Goal: Task Accomplishment & Management: Manage account settings

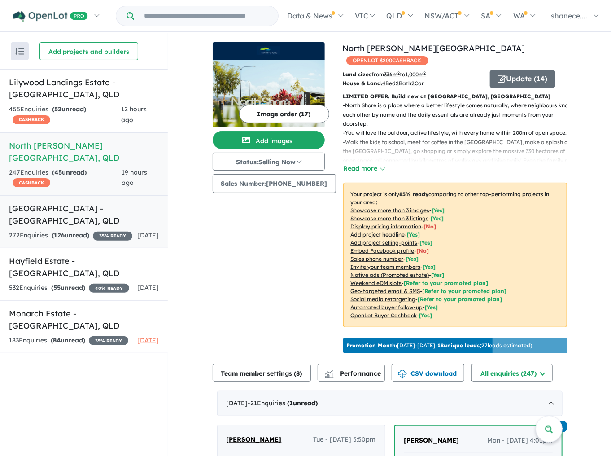
click at [79, 203] on h5 "Paradise Lakes Estate - [GEOGRAPHIC_DATA] , [GEOGRAPHIC_DATA]" at bounding box center [84, 214] width 150 height 24
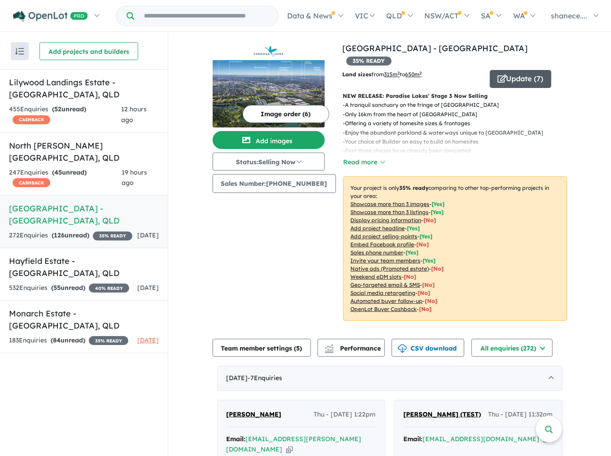
click at [524, 70] on button "Update ( 7 )" at bounding box center [520, 79] width 61 height 18
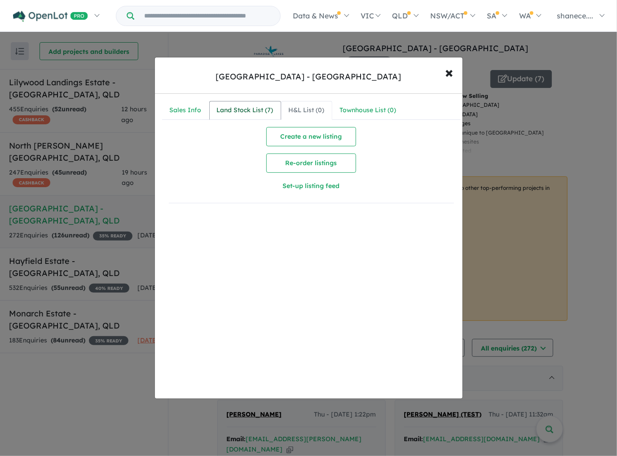
click at [241, 110] on div "Land Stock List ( 7 )" at bounding box center [245, 110] width 57 height 11
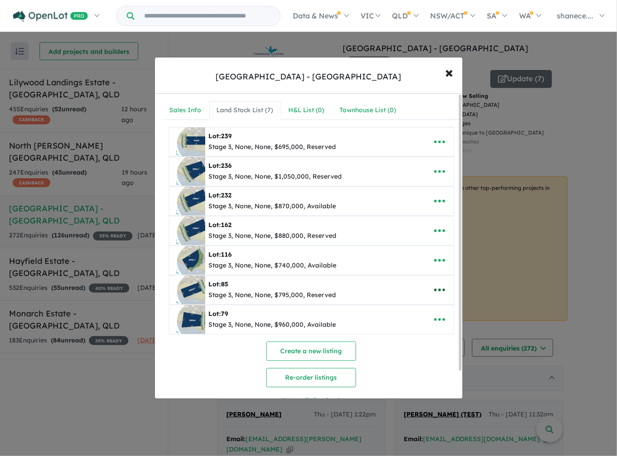
click at [440, 289] on icon "button" at bounding box center [439, 290] width 11 height 3
click at [415, 330] on link "Remove" at bounding box center [419, 333] width 66 height 21
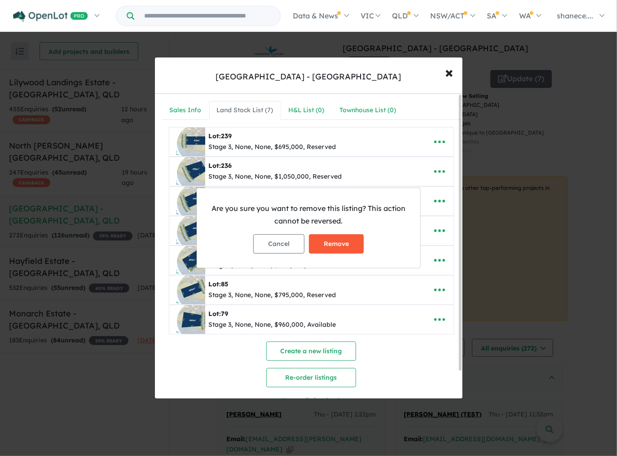
click at [354, 243] on button "Remove" at bounding box center [336, 243] width 55 height 19
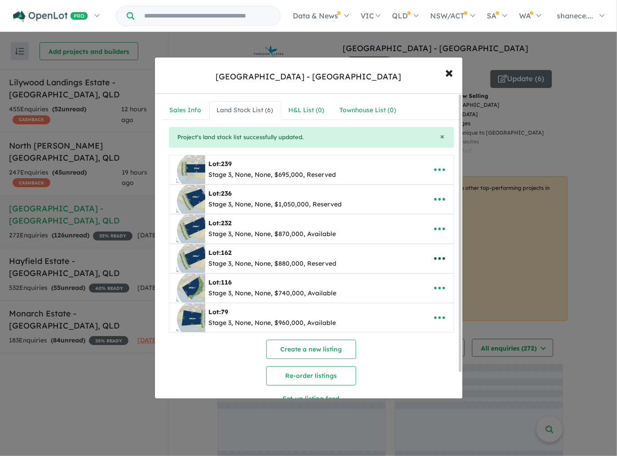
click at [439, 258] on icon "button" at bounding box center [439, 258] width 13 height 13
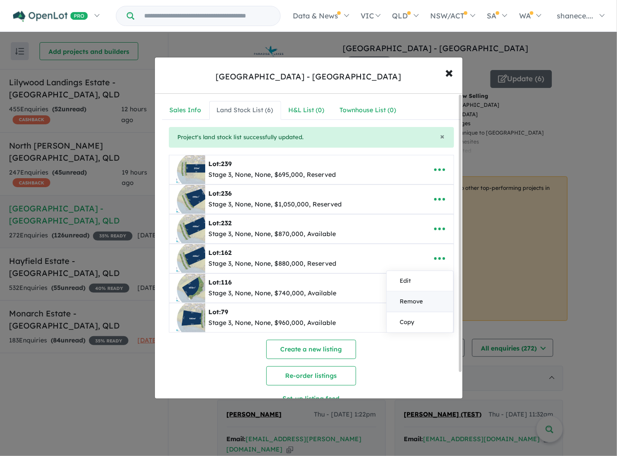
click at [428, 298] on link "Remove" at bounding box center [419, 301] width 66 height 21
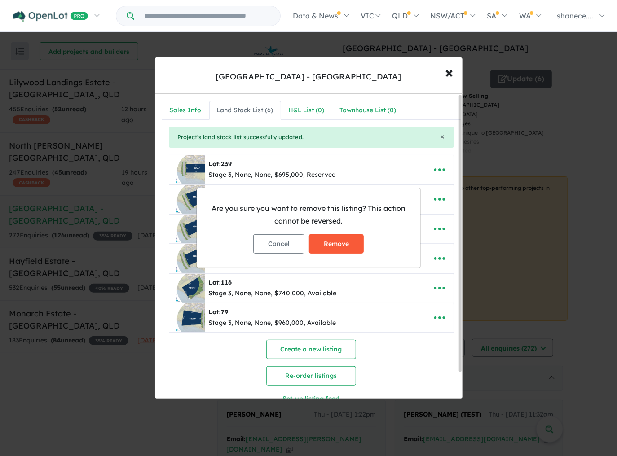
click at [355, 240] on button "Remove" at bounding box center [336, 243] width 55 height 19
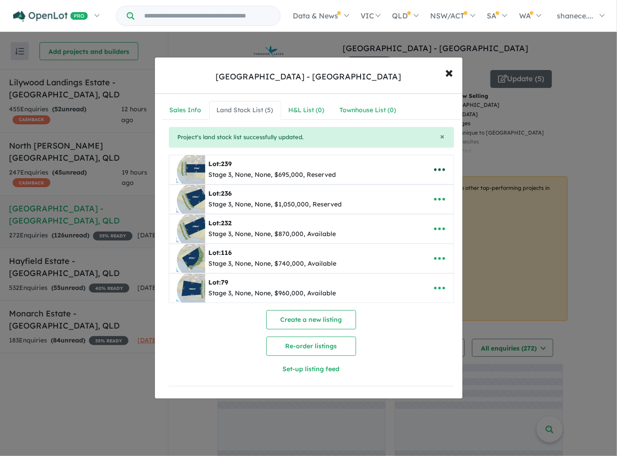
click at [439, 169] on icon "button" at bounding box center [439, 169] width 13 height 13
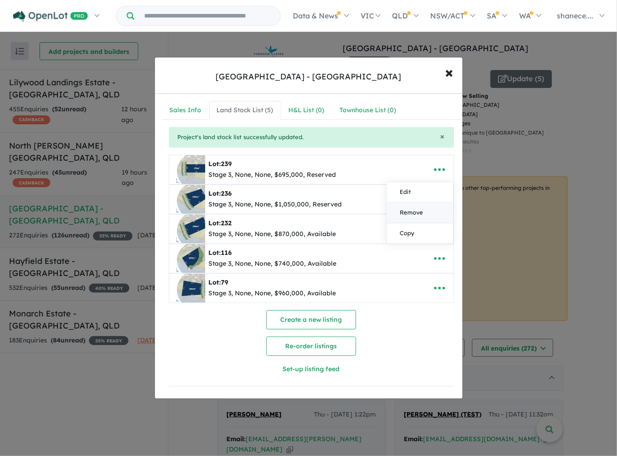
click at [413, 211] on link "Remove" at bounding box center [419, 212] width 66 height 21
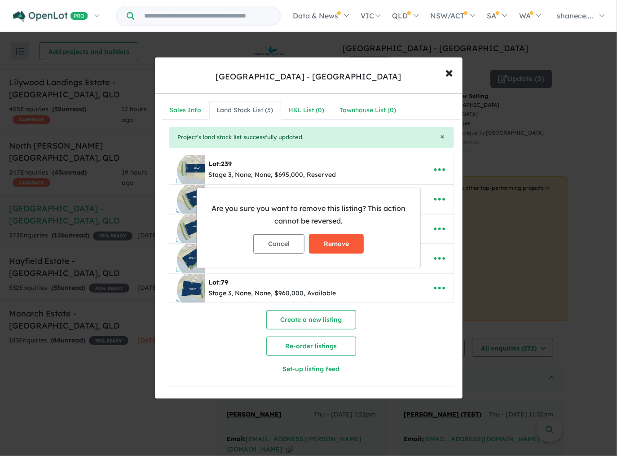
click at [348, 242] on button "Remove" at bounding box center [336, 243] width 55 height 19
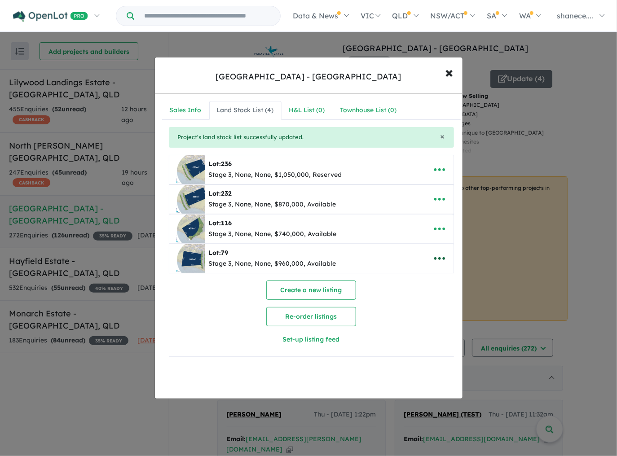
click at [436, 261] on icon "button" at bounding box center [439, 258] width 13 height 13
click at [410, 280] on link "Edit" at bounding box center [419, 281] width 66 height 21
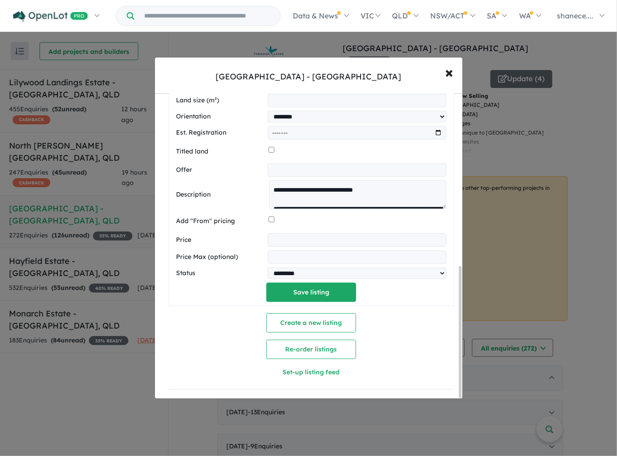
scroll to position [27, 0]
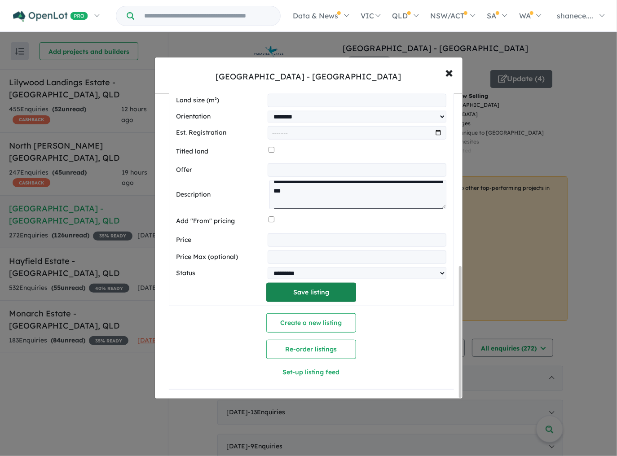
click at [330, 289] on button "Save listing" at bounding box center [311, 292] width 90 height 19
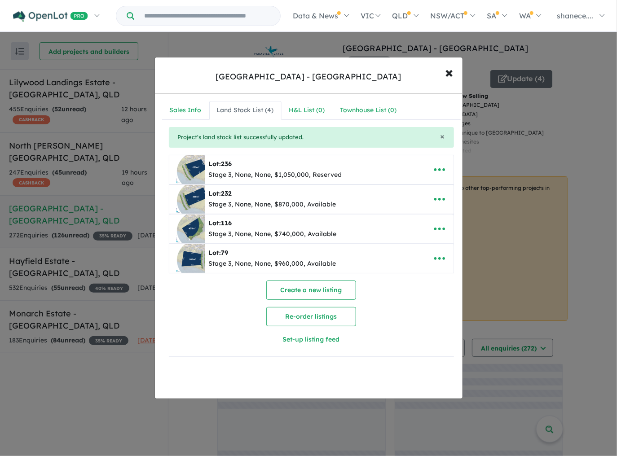
scroll to position [0, 0]
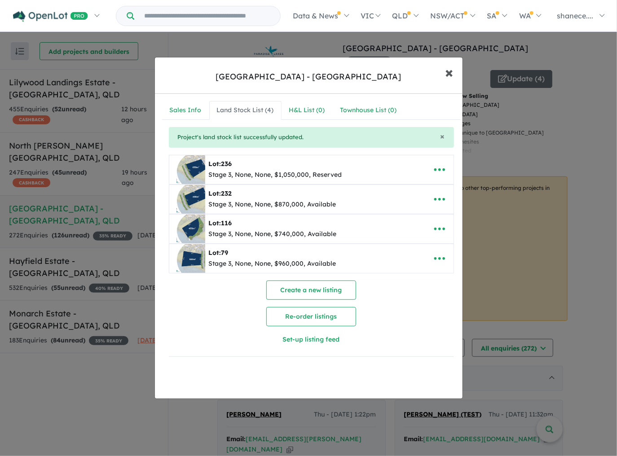
click at [451, 72] on span "×" at bounding box center [449, 71] width 8 height 19
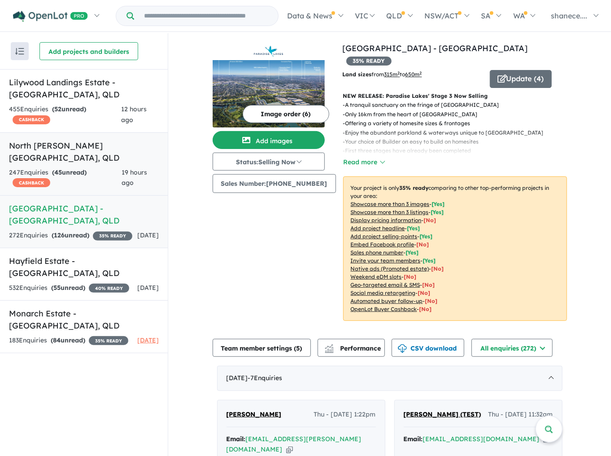
click at [45, 145] on h5 "North [PERSON_NAME][GEOGRAPHIC_DATA] , [GEOGRAPHIC_DATA]" at bounding box center [84, 152] width 150 height 24
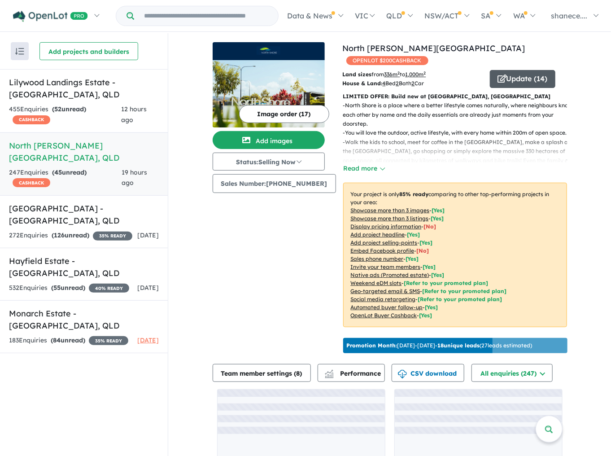
click at [546, 70] on button "Update ( 14 )" at bounding box center [523, 79] width 66 height 18
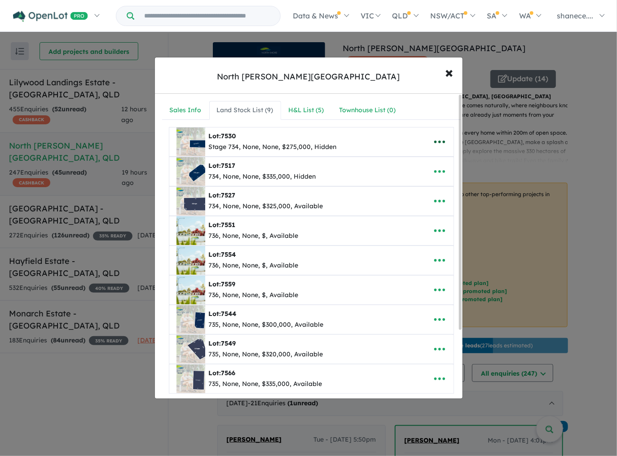
click at [434, 141] on icon "button" at bounding box center [439, 141] width 13 height 13
click at [412, 184] on link "Remove" at bounding box center [419, 185] width 66 height 21
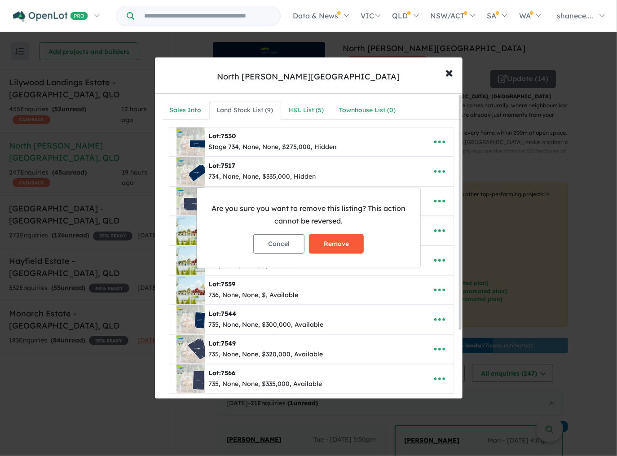
click at [343, 237] on button "Remove" at bounding box center [336, 243] width 55 height 19
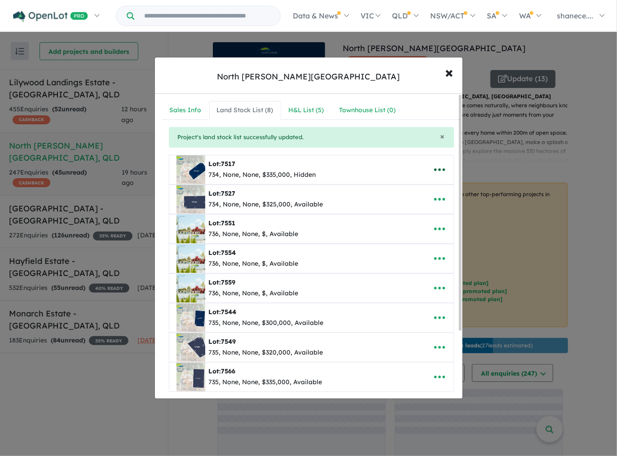
click at [438, 168] on icon "button" at bounding box center [439, 169] width 13 height 13
click at [414, 207] on link "Remove" at bounding box center [419, 212] width 66 height 21
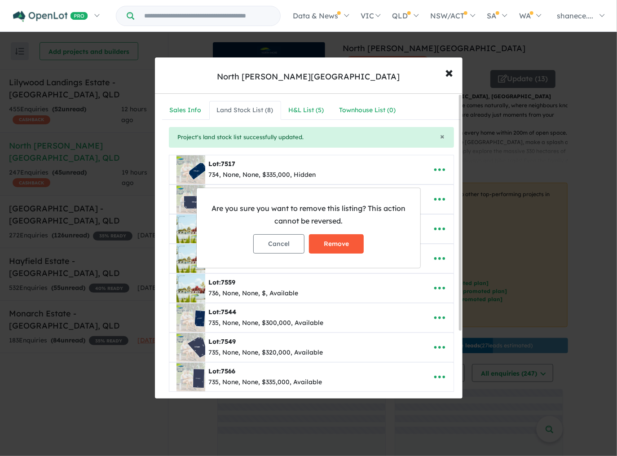
click at [326, 242] on button "Remove" at bounding box center [336, 243] width 55 height 19
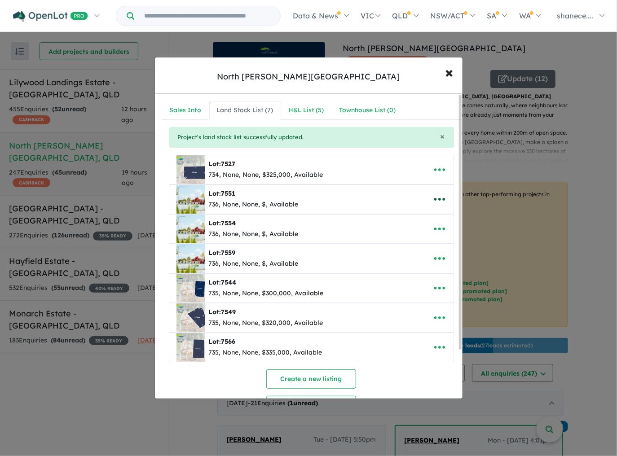
click at [436, 199] on icon "button" at bounding box center [439, 199] width 11 height 3
click at [419, 239] on link "Remove" at bounding box center [419, 242] width 66 height 21
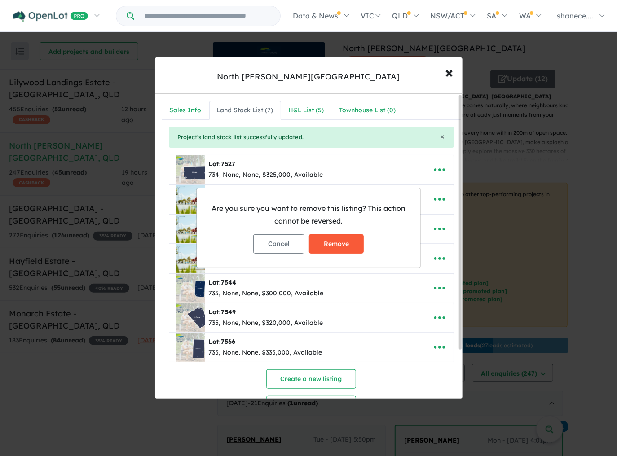
click at [325, 239] on button "Remove" at bounding box center [336, 243] width 55 height 19
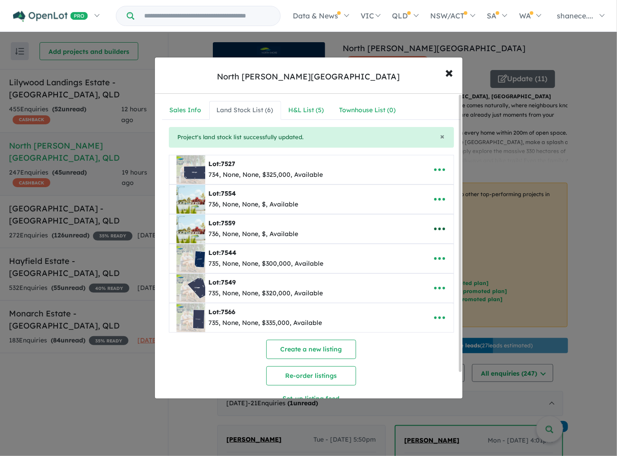
click at [441, 228] on icon "button" at bounding box center [439, 229] width 11 height 3
click at [427, 272] on link "Remove" at bounding box center [419, 272] width 66 height 21
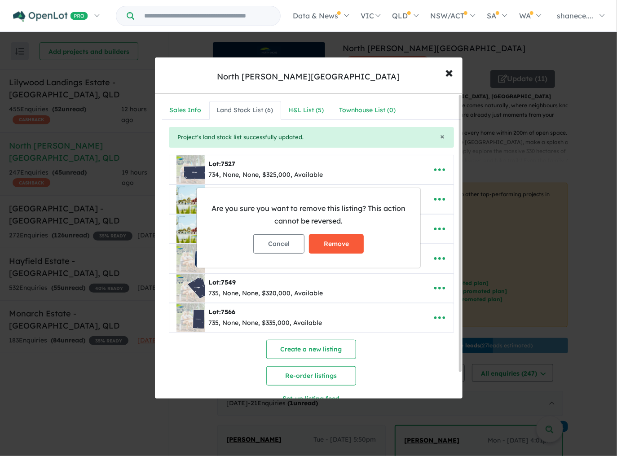
click at [357, 245] on button "Remove" at bounding box center [336, 243] width 55 height 19
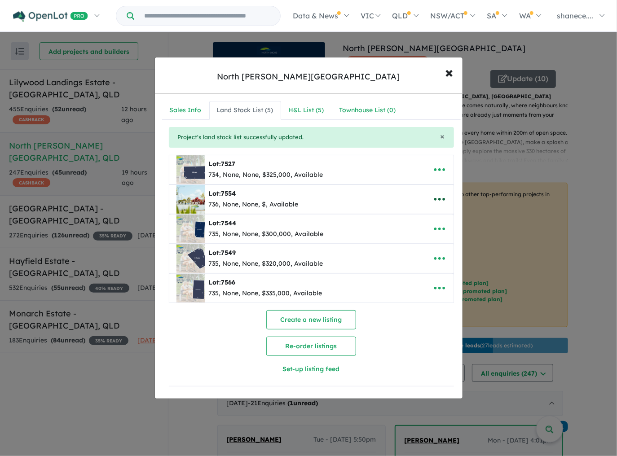
click at [434, 197] on icon "button" at bounding box center [439, 199] width 13 height 13
click at [403, 222] on link "Edit" at bounding box center [419, 221] width 66 height 21
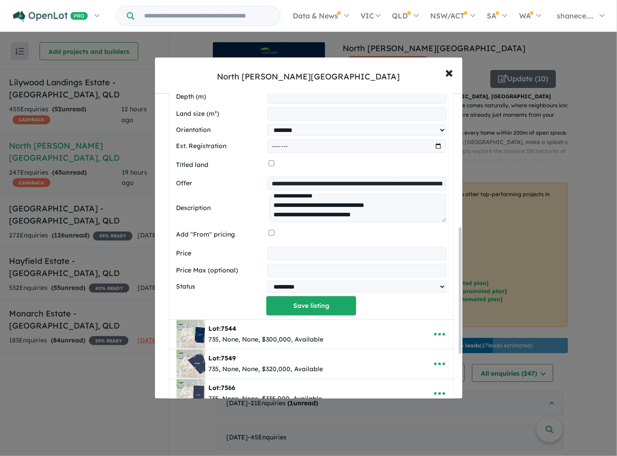
scroll to position [8, 0]
click at [392, 185] on input "**********" at bounding box center [356, 183] width 178 height 13
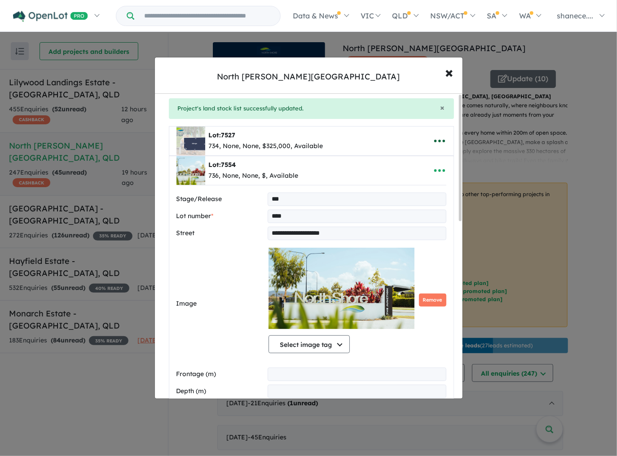
scroll to position [0, 0]
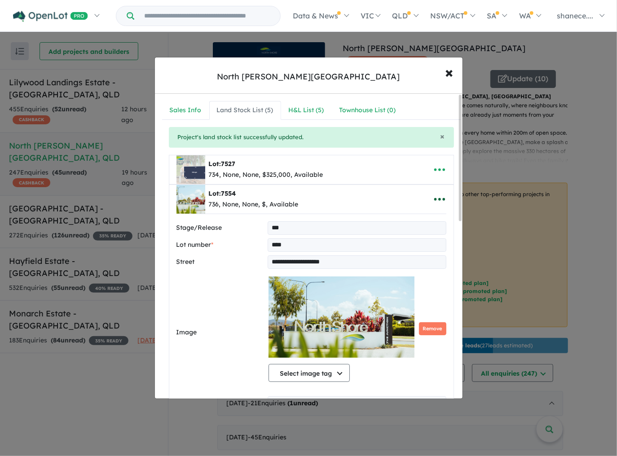
click at [433, 197] on icon "button" at bounding box center [439, 199] width 13 height 13
click at [416, 239] on link "Remove" at bounding box center [419, 242] width 66 height 21
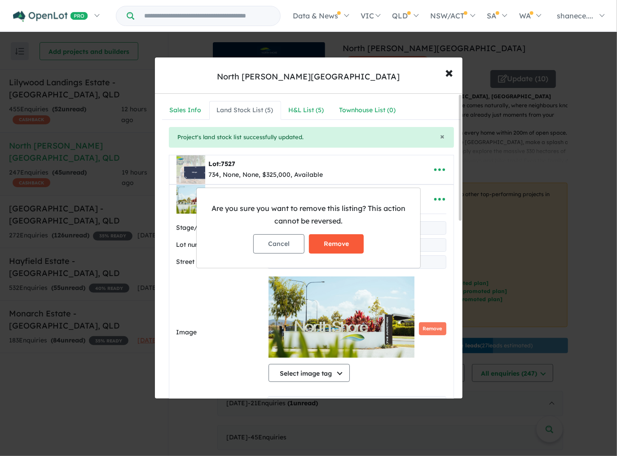
click at [345, 244] on button "Remove" at bounding box center [336, 243] width 55 height 19
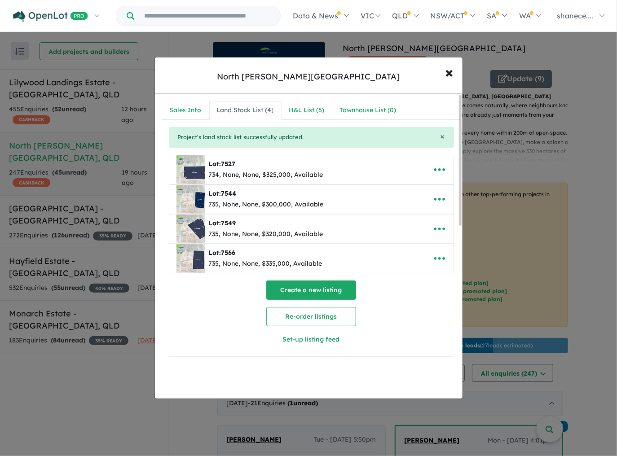
click at [347, 290] on button "Create a new listing" at bounding box center [311, 289] width 90 height 19
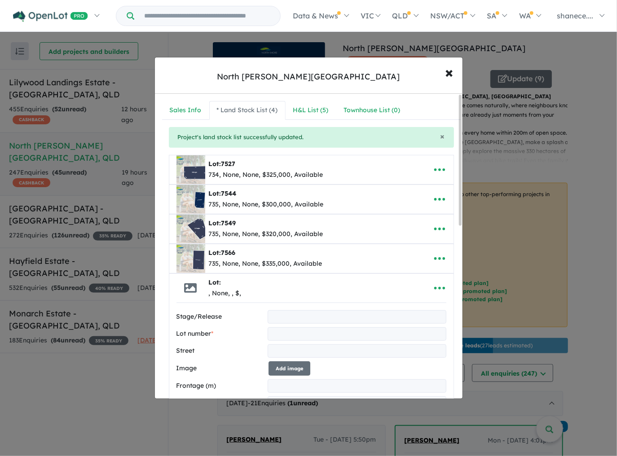
click at [277, 334] on input "text" at bounding box center [356, 333] width 178 height 13
type input "****"
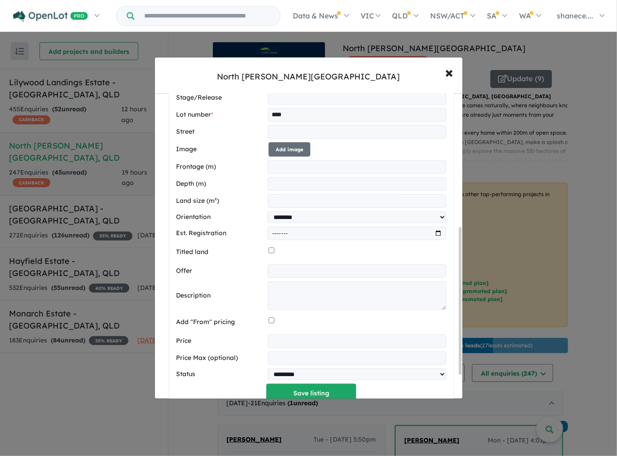
scroll to position [287, 0]
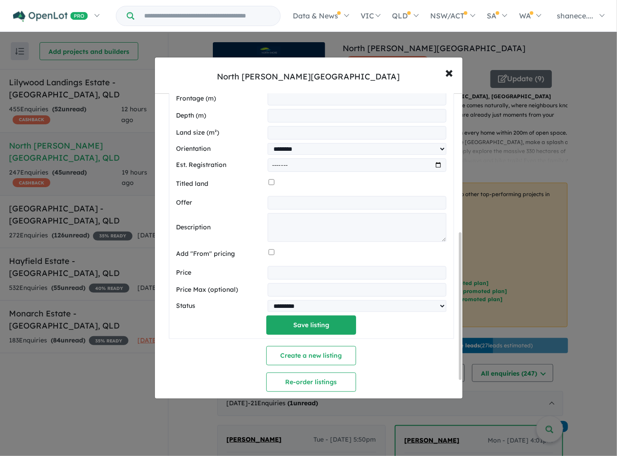
click at [284, 276] on input "number" at bounding box center [356, 272] width 178 height 13
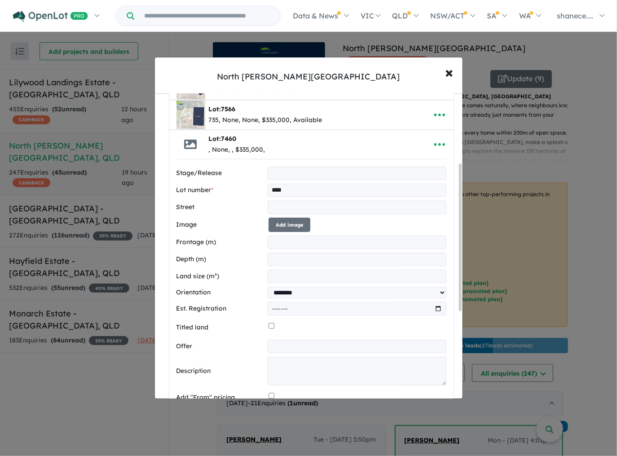
type input "******"
click at [312, 206] on input "text" at bounding box center [356, 207] width 178 height 13
paste input "**********"
type input "**********"
click at [303, 244] on input "number" at bounding box center [356, 242] width 178 height 13
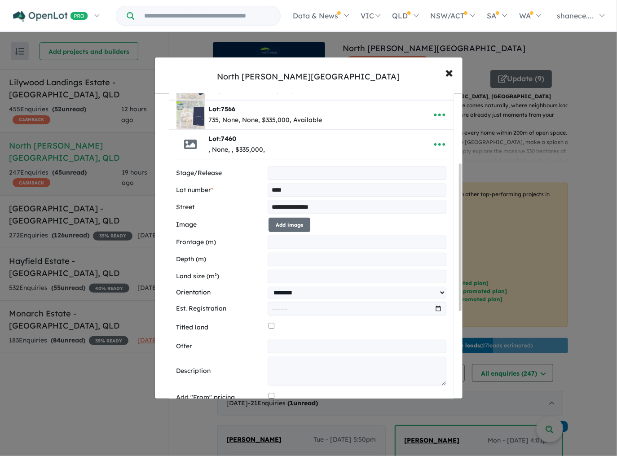
type input "**"
click at [297, 259] on input "number" at bounding box center [356, 259] width 178 height 13
type input "**"
click at [302, 276] on input "number" at bounding box center [356, 276] width 178 height 13
type input "***"
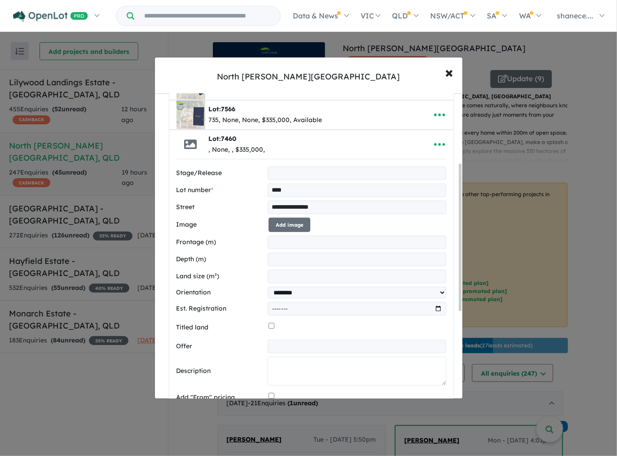
click at [309, 368] on textarea at bounding box center [356, 371] width 178 height 29
paste textarea "**********"
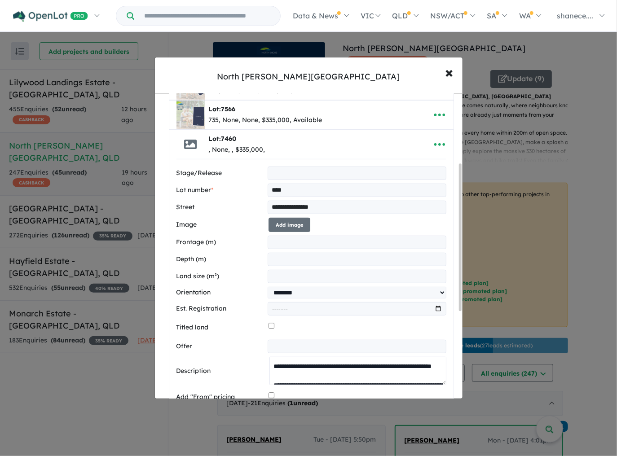
type textarea "**********"
click at [292, 227] on button "Add image" at bounding box center [289, 225] width 42 height 15
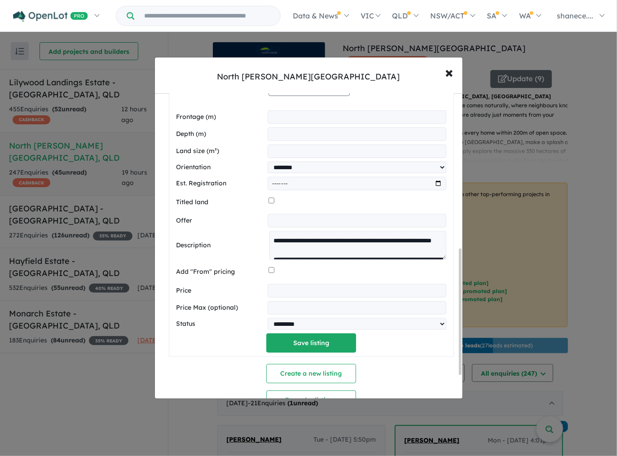
scroll to position [430, 0]
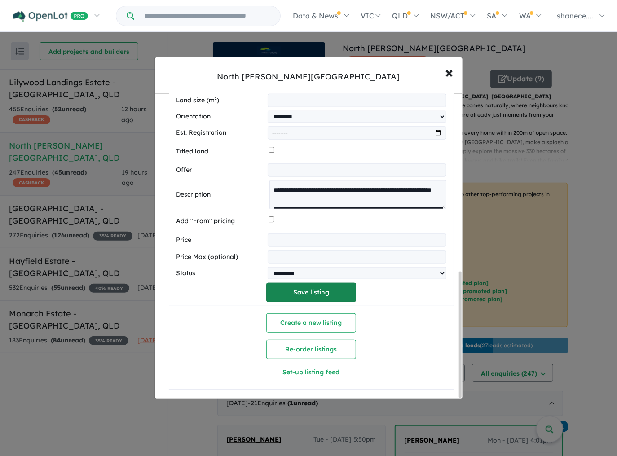
click at [326, 285] on button "Save listing" at bounding box center [311, 292] width 90 height 19
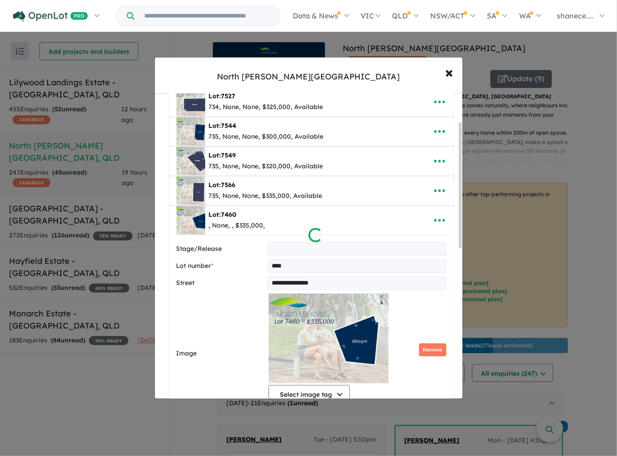
scroll to position [0, 0]
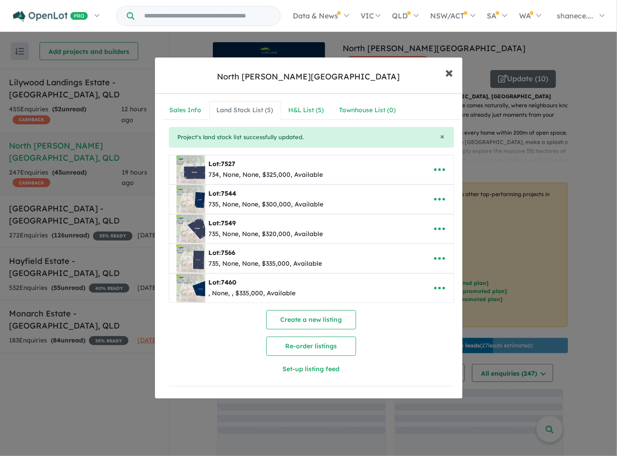
click at [450, 74] on span "×" at bounding box center [449, 71] width 8 height 19
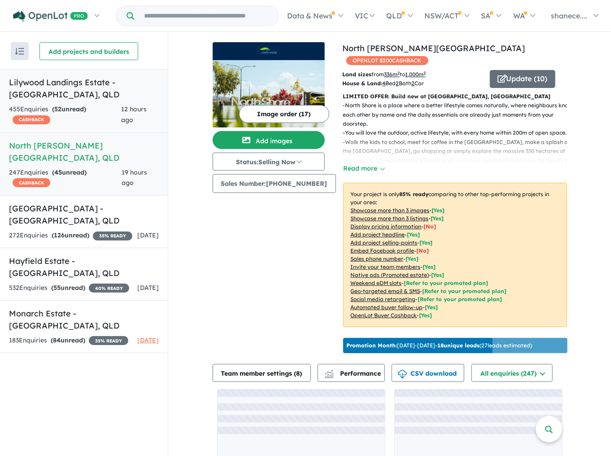
click at [59, 96] on h5 "Lilywood Landings Estate - [GEOGRAPHIC_DATA] , [GEOGRAPHIC_DATA]" at bounding box center [84, 88] width 150 height 24
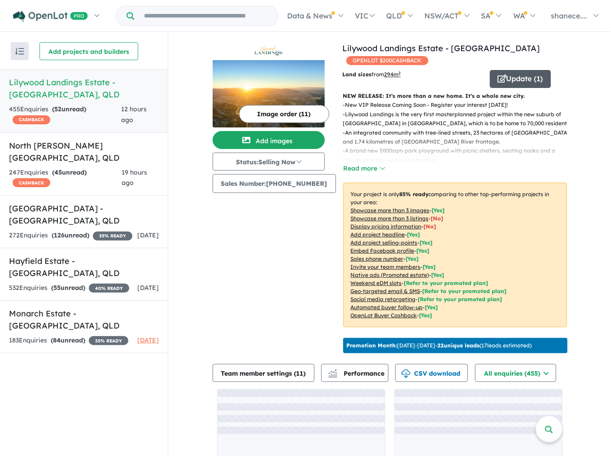
click at [507, 81] on button "Update ( 1 )" at bounding box center [520, 79] width 61 height 18
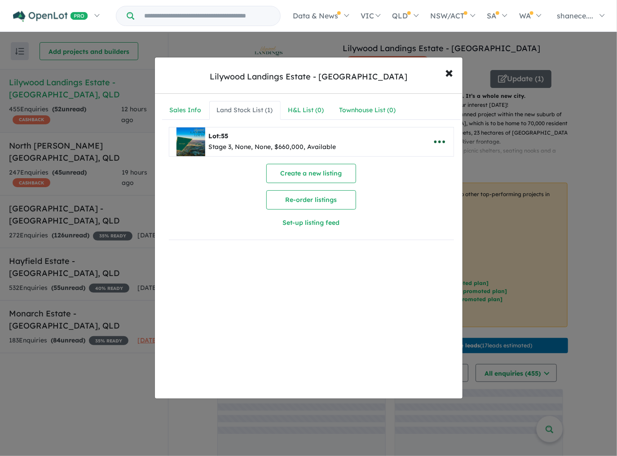
click at [435, 142] on icon "button" at bounding box center [439, 141] width 13 height 13
click at [426, 161] on link "Edit" at bounding box center [419, 164] width 66 height 21
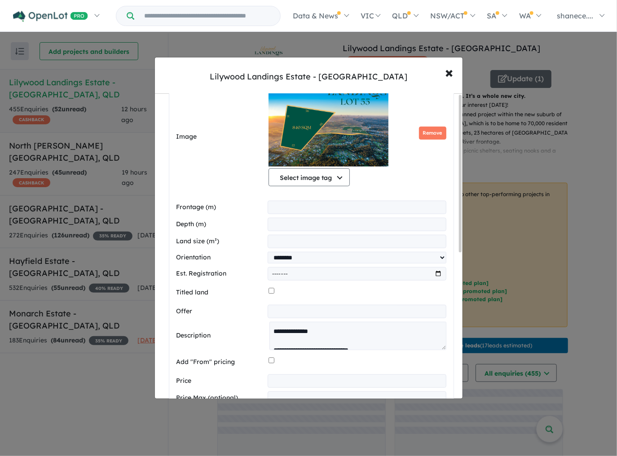
scroll to position [215, 0]
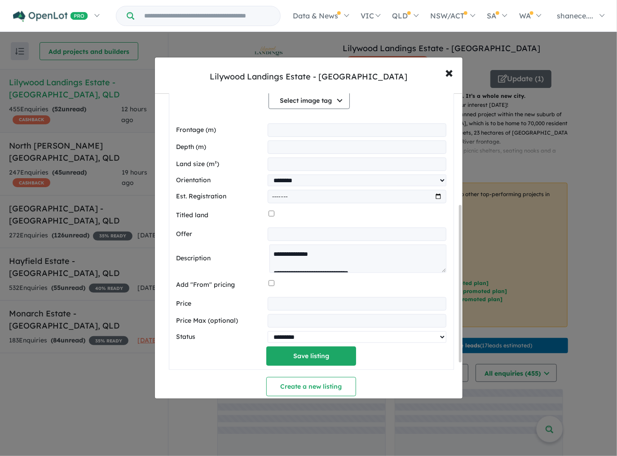
click at [439, 341] on select "********* ******** **** ******" at bounding box center [356, 337] width 178 height 12
select select "******"
click at [267, 331] on select "********* ******** **** ******" at bounding box center [356, 337] width 178 height 12
click at [315, 359] on button "Save listing" at bounding box center [311, 355] width 90 height 19
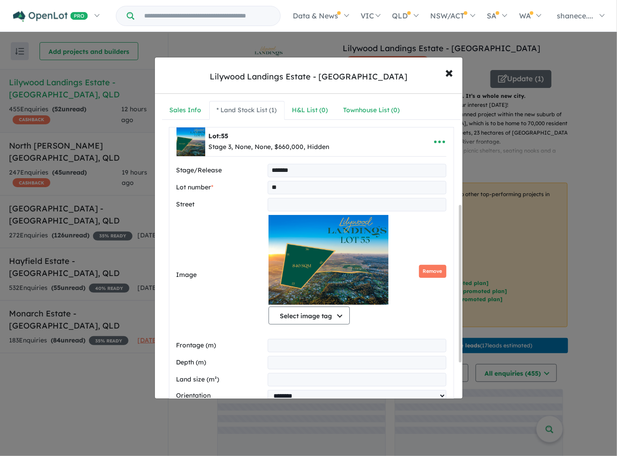
select select "******"
